Goal: Information Seeking & Learning: Learn about a topic

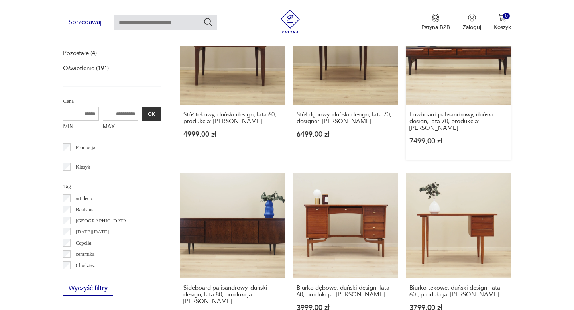
scroll to position [340, 0]
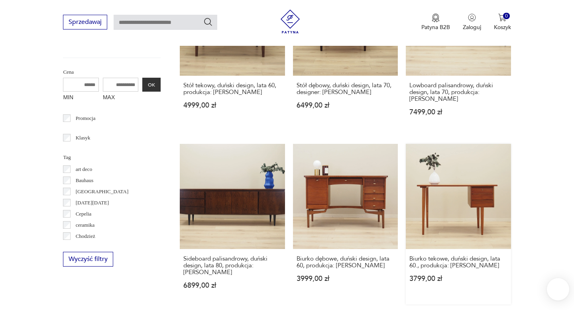
click at [446, 183] on link "Biurko tekowe, duński design, lata 60., produkcja: [PERSON_NAME] 3799,00 zł" at bounding box center [458, 224] width 105 height 160
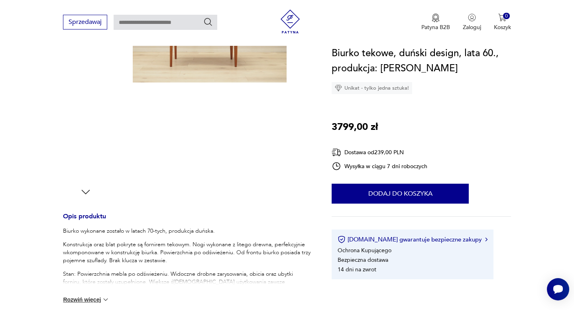
scroll to position [166, 0]
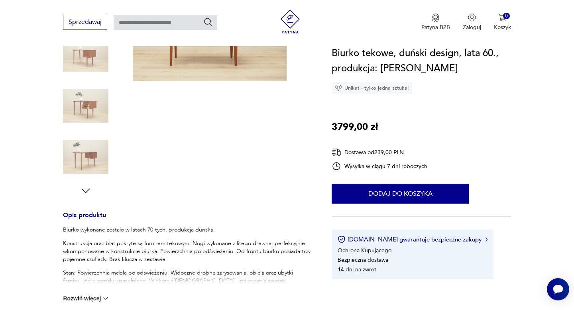
click at [85, 191] on icon "button" at bounding box center [86, 191] width 8 height 4
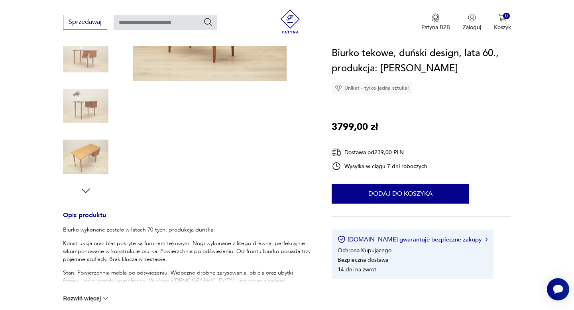
click at [85, 191] on icon "button" at bounding box center [86, 191] width 8 height 4
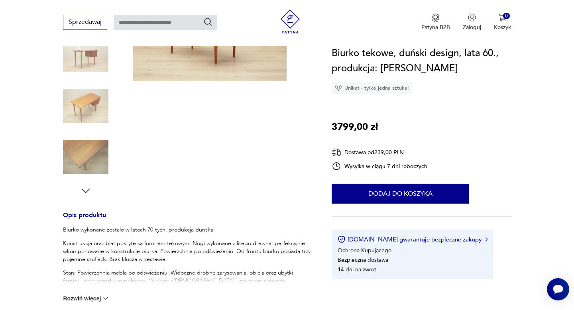
click at [85, 191] on icon "button" at bounding box center [86, 191] width 8 height 4
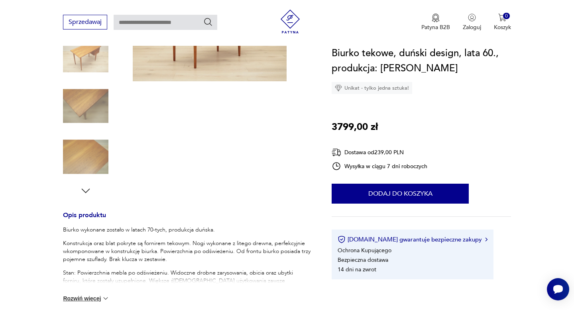
click at [85, 191] on icon "button" at bounding box center [86, 191] width 8 height 4
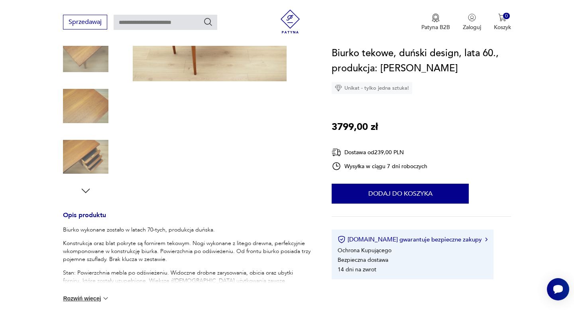
click at [85, 191] on icon "button" at bounding box center [86, 191] width 8 height 4
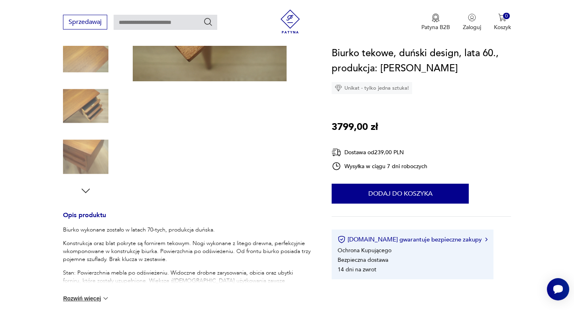
click at [85, 191] on icon "button" at bounding box center [86, 191] width 8 height 4
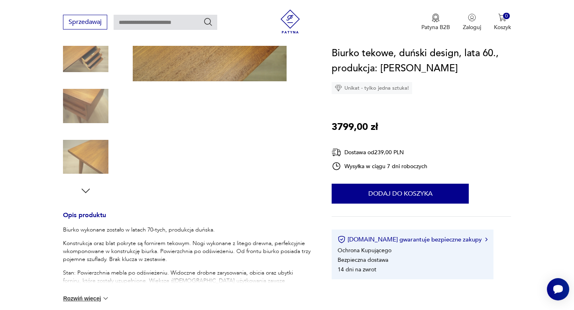
click at [85, 191] on icon "button" at bounding box center [86, 191] width 8 height 4
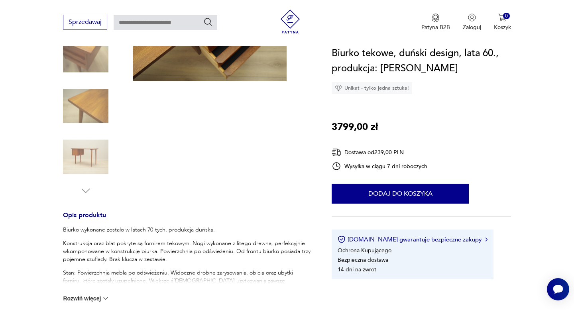
scroll to position [0, 0]
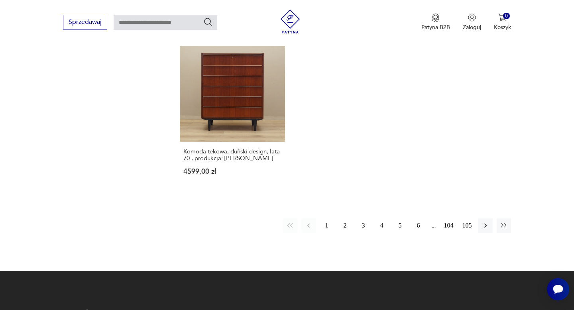
scroll to position [1131, 0]
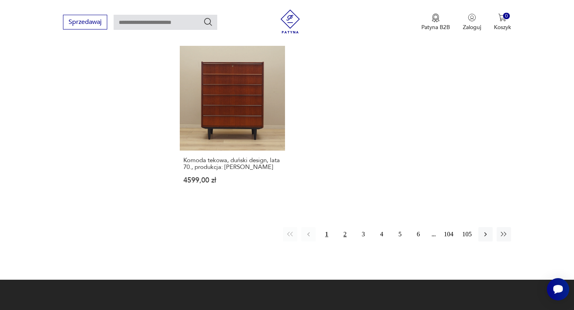
click at [341, 227] on button "2" at bounding box center [345, 234] width 14 height 14
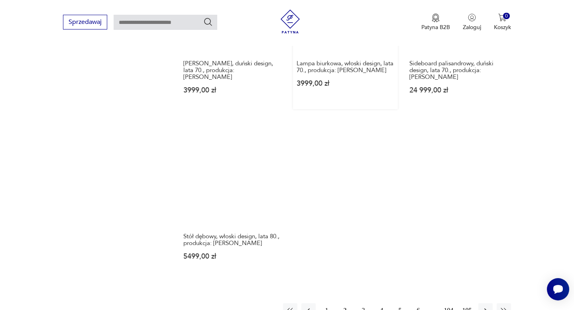
scroll to position [1049, 0]
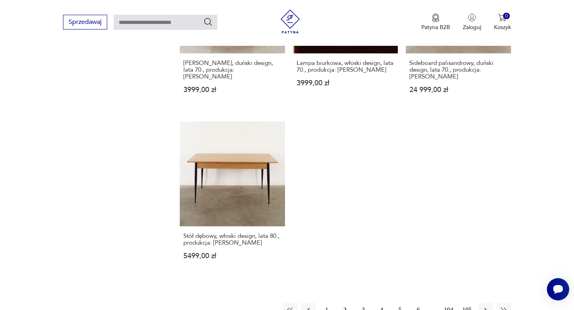
click at [382, 303] on button "4" at bounding box center [382, 310] width 14 height 14
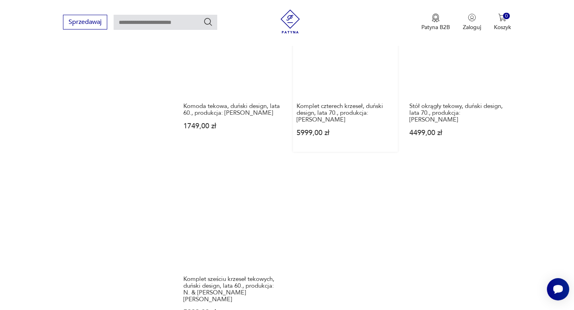
scroll to position [1088, 0]
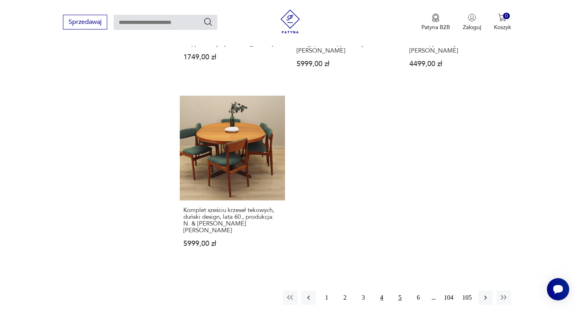
click at [406, 291] on button "5" at bounding box center [400, 298] width 14 height 14
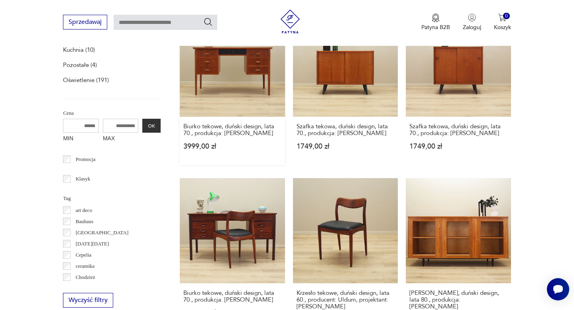
click at [223, 89] on link "Biurko tekowe, duński design, lata 70., produkcja: [PERSON_NAME] 3999,00 zł" at bounding box center [232, 89] width 105 height 154
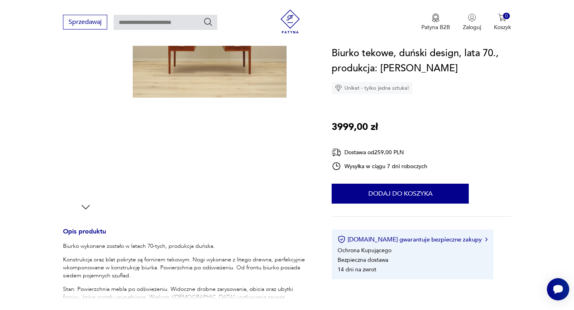
scroll to position [158, 0]
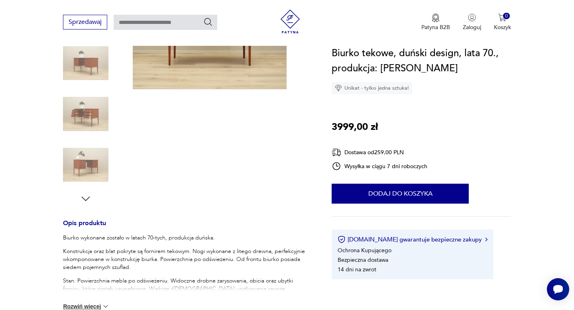
click at [85, 194] on icon "button" at bounding box center [86, 199] width 12 height 12
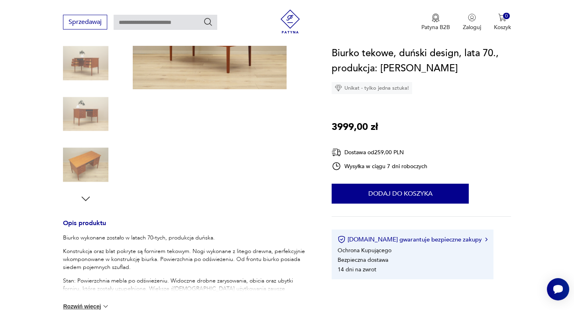
click at [85, 194] on icon "button" at bounding box center [86, 199] width 12 height 12
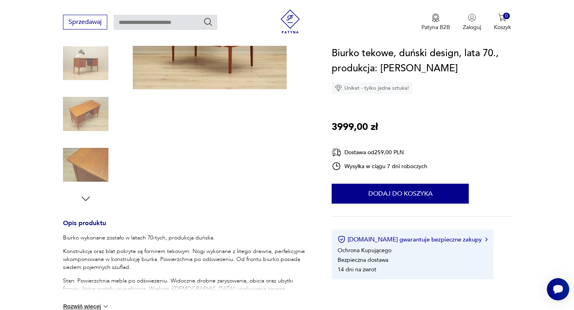
click at [85, 194] on icon "button" at bounding box center [86, 199] width 12 height 12
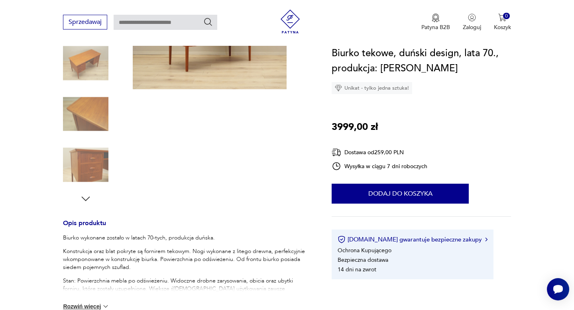
click at [85, 194] on icon "button" at bounding box center [86, 199] width 12 height 12
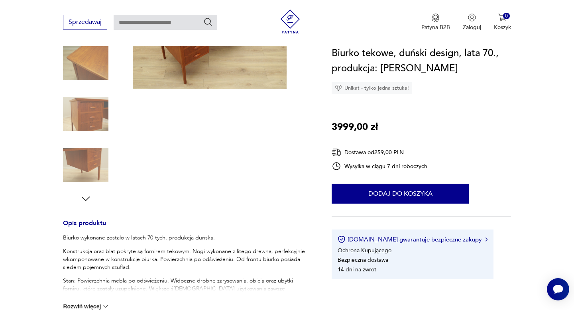
click at [85, 194] on icon "button" at bounding box center [86, 199] width 12 height 12
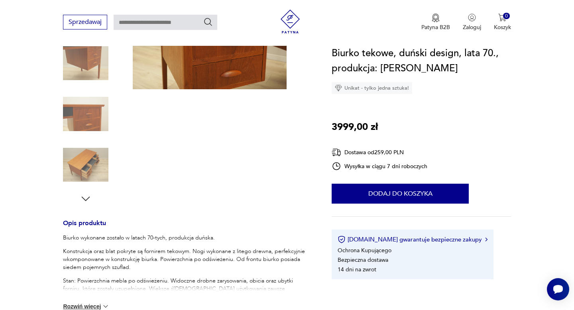
click at [85, 194] on icon "button" at bounding box center [86, 199] width 12 height 12
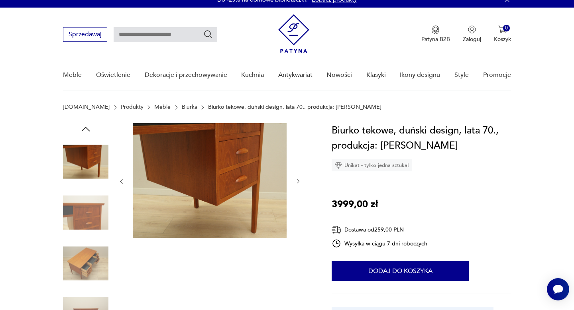
scroll to position [9, 0]
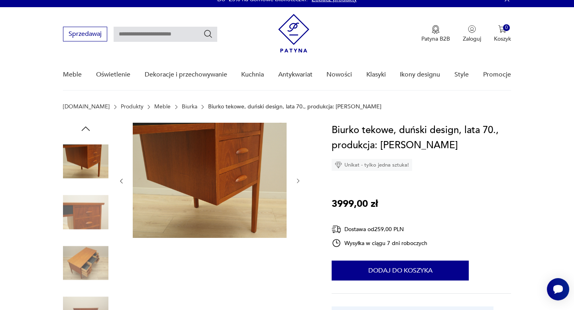
click at [85, 125] on icon "button" at bounding box center [86, 129] width 12 height 12
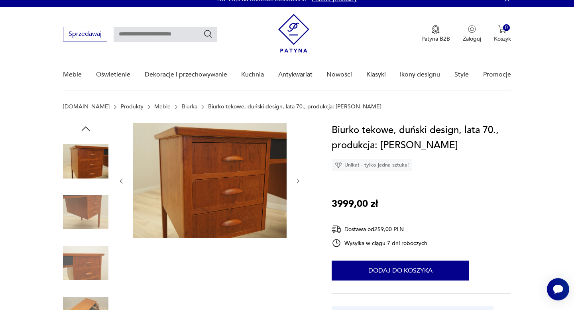
click at [85, 125] on icon "button" at bounding box center [86, 129] width 12 height 12
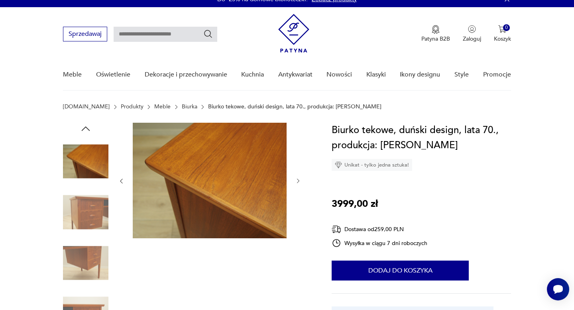
click at [85, 125] on icon "button" at bounding box center [86, 129] width 12 height 12
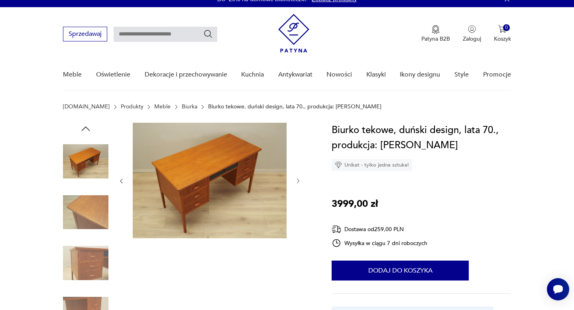
click at [85, 125] on icon "button" at bounding box center [86, 129] width 12 height 12
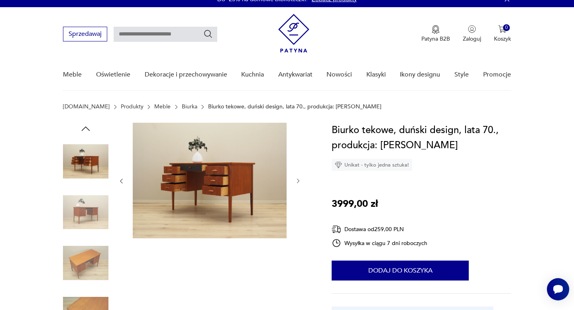
click at [85, 125] on icon "button" at bounding box center [86, 129] width 12 height 12
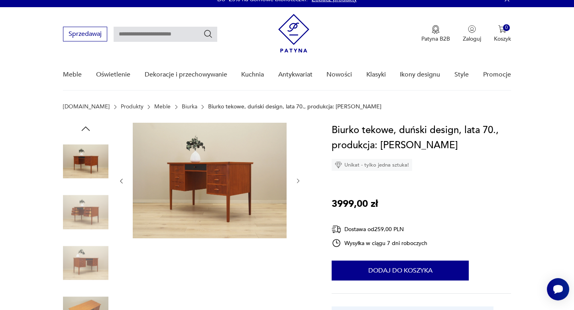
click at [85, 125] on icon "button" at bounding box center [86, 129] width 12 height 12
